Goal: Navigation & Orientation: Find specific page/section

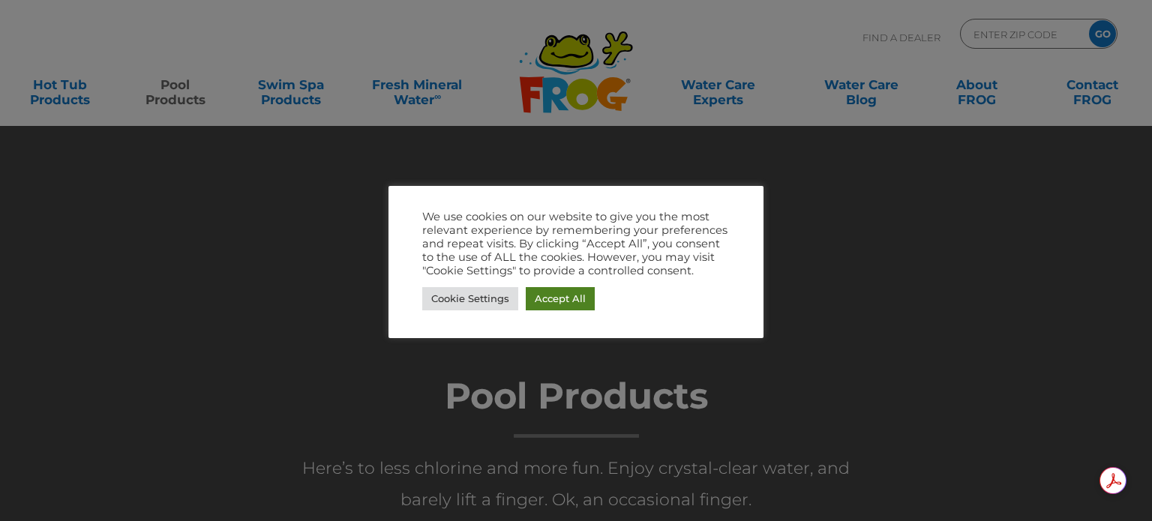
click at [547, 299] on link "Accept All" at bounding box center [560, 298] width 69 height 23
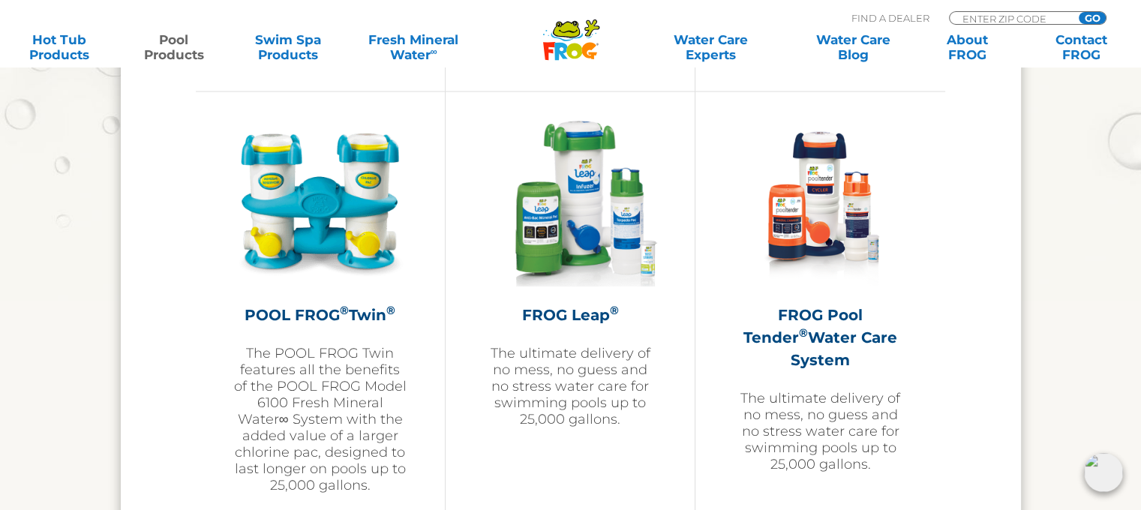
scroll to position [2679, 0]
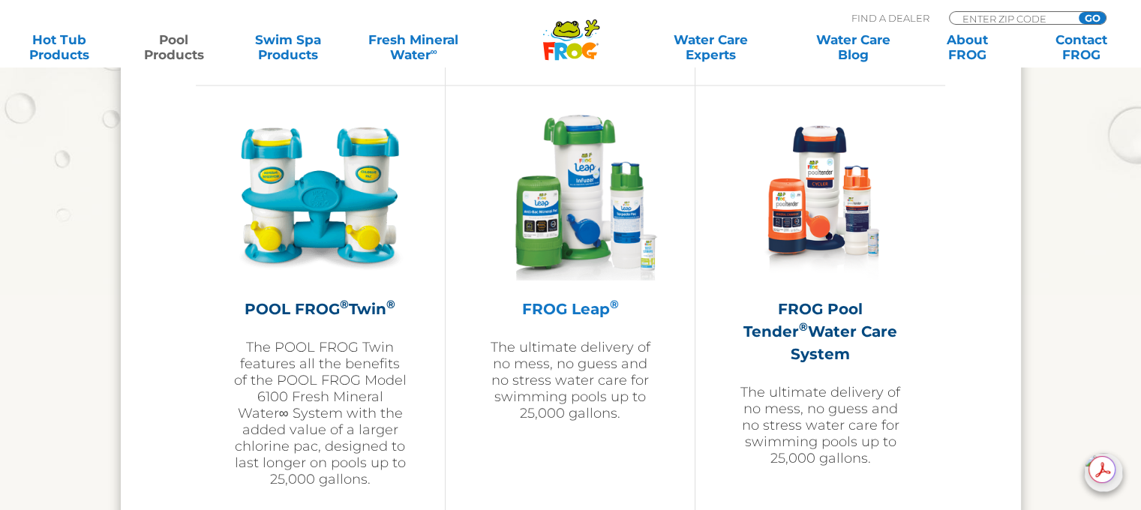
click at [590, 299] on h2 "FROG Leap ®" at bounding box center [570, 308] width 174 height 22
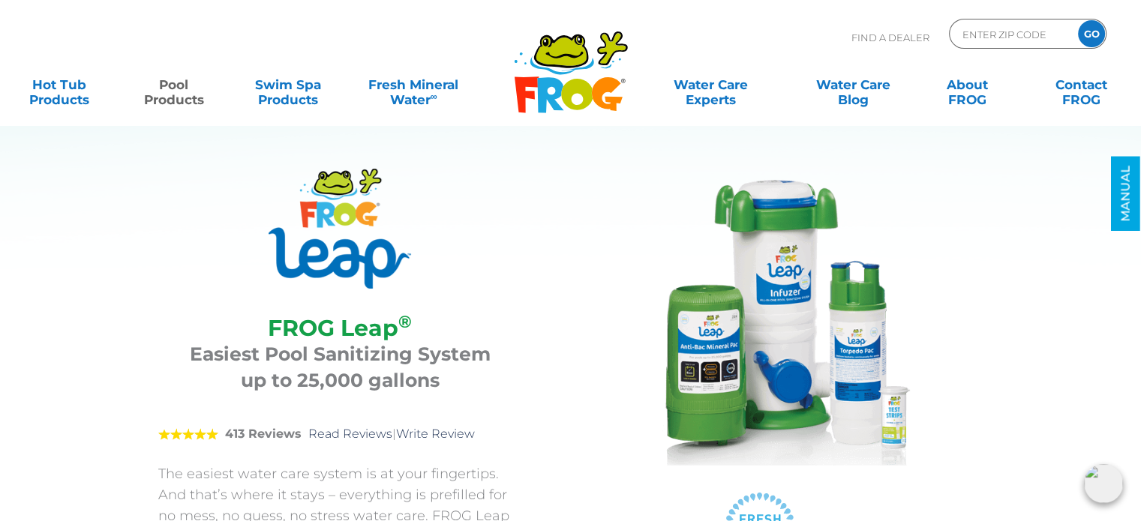
click at [985, 21] on div "ENTER ZIP CODE GO" at bounding box center [1027, 34] width 157 height 30
click at [980, 28] on input "Zip Code Form" at bounding box center [1011, 34] width 101 height 22
type input "44056"
click at [1078, 20] on input "GO" at bounding box center [1091, 33] width 27 height 27
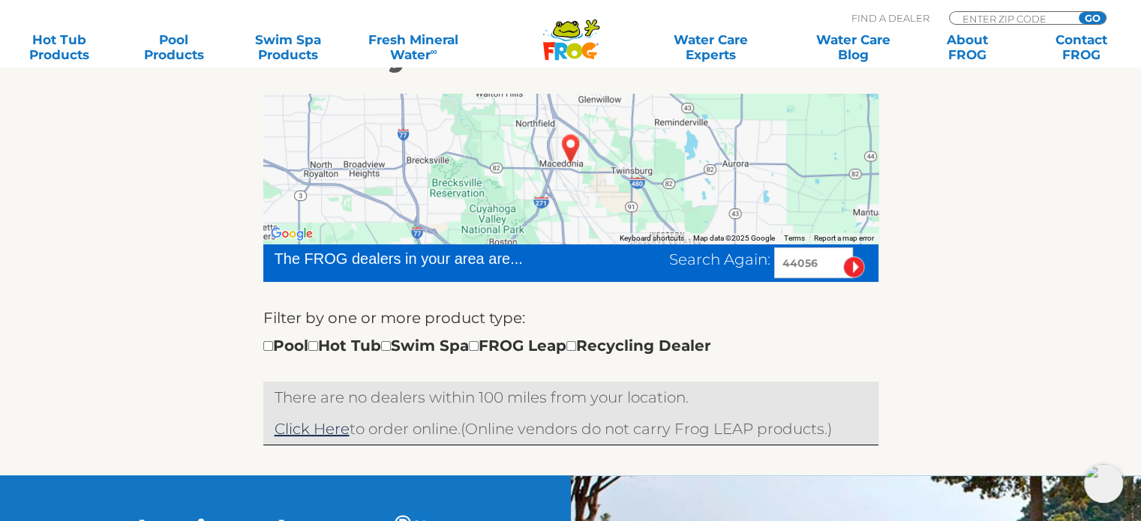
scroll to position [269, 0]
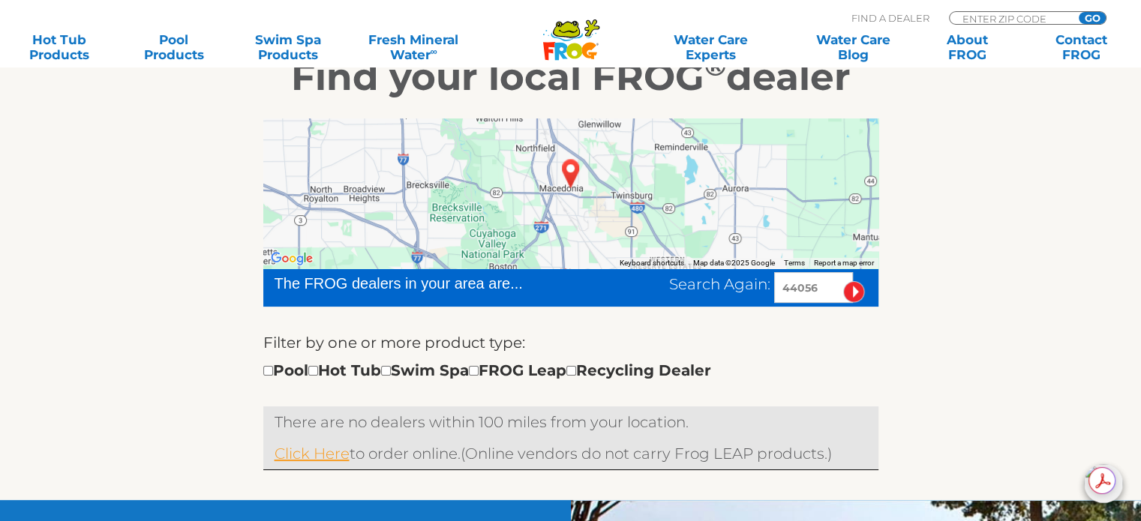
click at [317, 450] on link "Click Here" at bounding box center [311, 454] width 75 height 18
